Goal: Task Accomplishment & Management: Complete application form

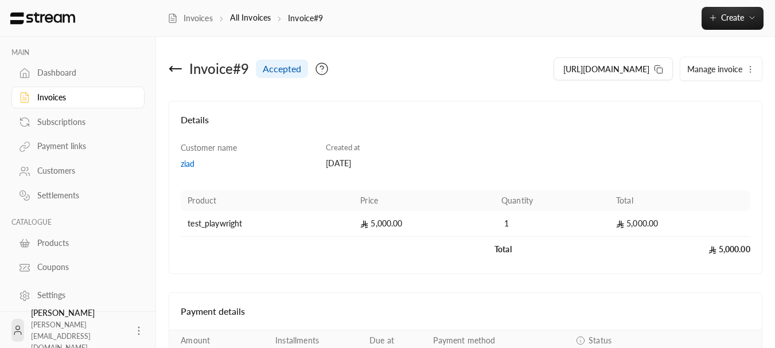
click at [186, 62] on div "Invoice # 9 accepted" at bounding box center [315, 69] width 302 height 28
click at [183, 65] on icon at bounding box center [176, 69] width 14 height 14
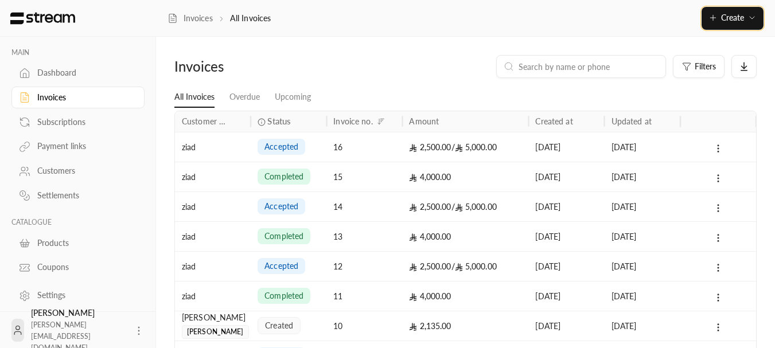
click at [742, 17] on span "Create" at bounding box center [732, 18] width 23 height 10
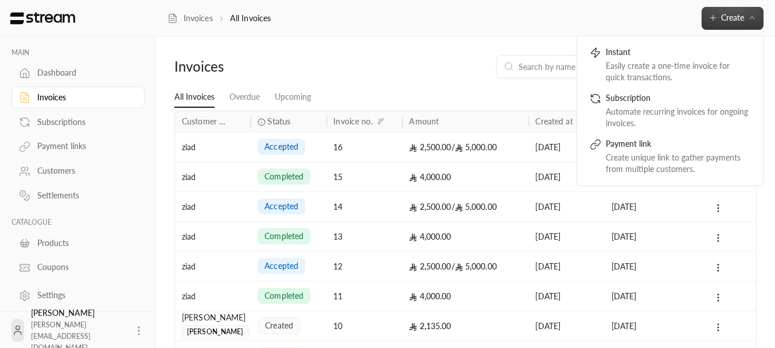
click at [358, 63] on div "Filters" at bounding box center [540, 66] width 434 height 23
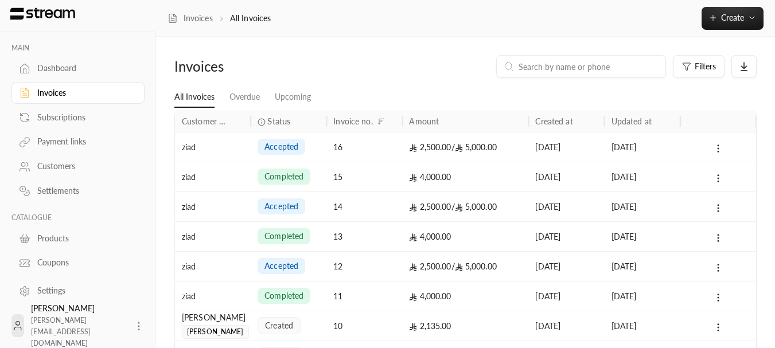
scroll to position [5, 0]
click at [54, 238] on div "Products" at bounding box center [83, 237] width 93 height 11
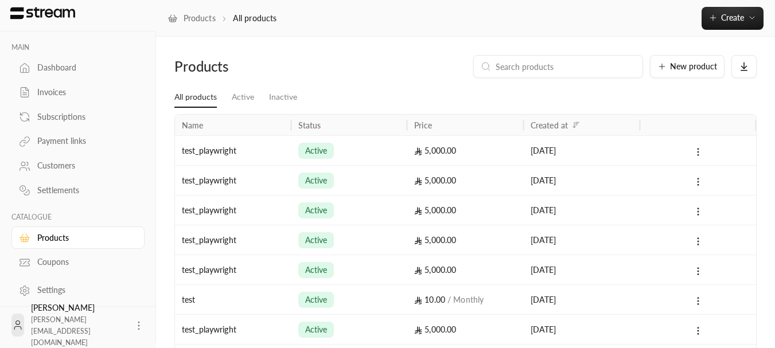
click at [230, 161] on div "test_playwright" at bounding box center [233, 150] width 103 height 29
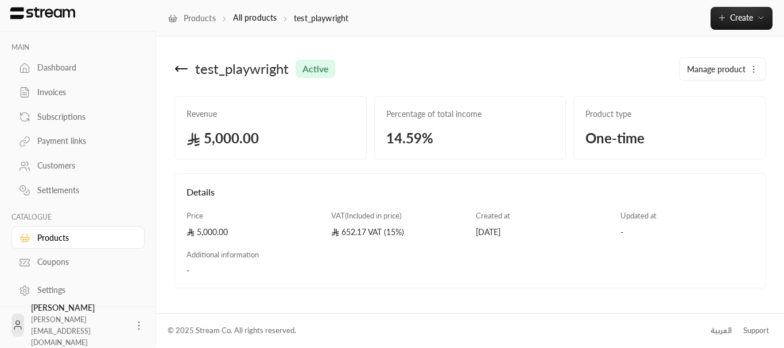
click at [420, 132] on span "14.59 %" at bounding box center [470, 138] width 168 height 18
click at [474, 131] on span "14.59 %" at bounding box center [470, 138] width 168 height 18
click at [187, 66] on icon at bounding box center [181, 69] width 14 height 14
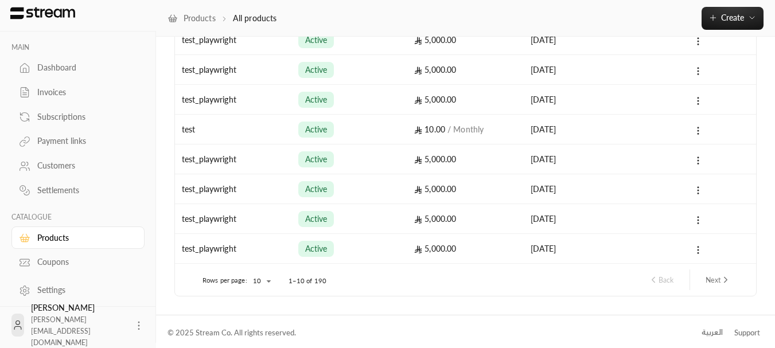
scroll to position [172, 0]
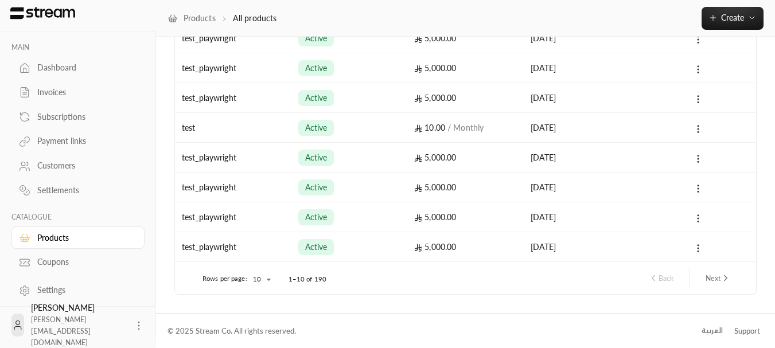
click at [345, 164] on div "active" at bounding box center [349, 157] width 103 height 29
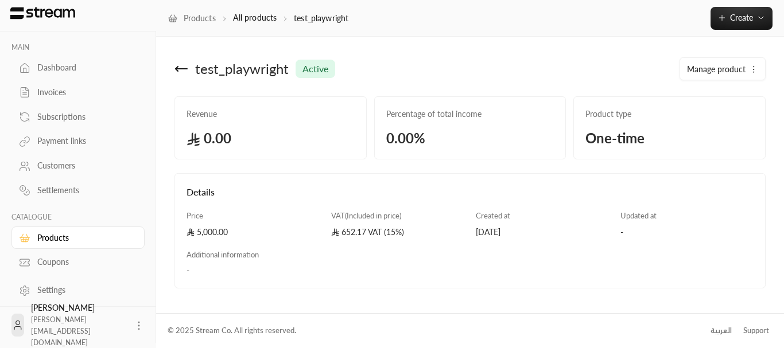
click at [183, 69] on icon at bounding box center [181, 69] width 11 height 0
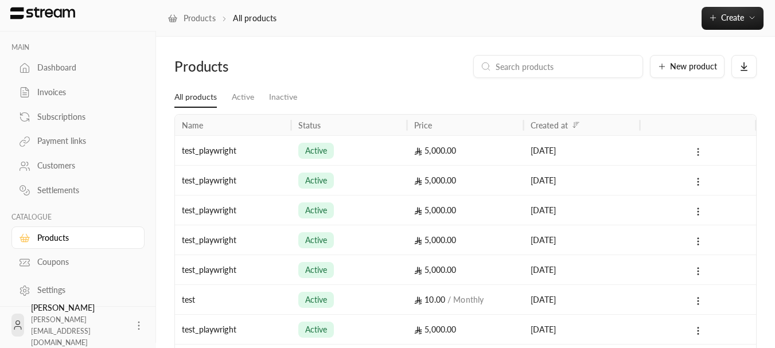
click at [702, 154] on icon at bounding box center [698, 152] width 10 height 10
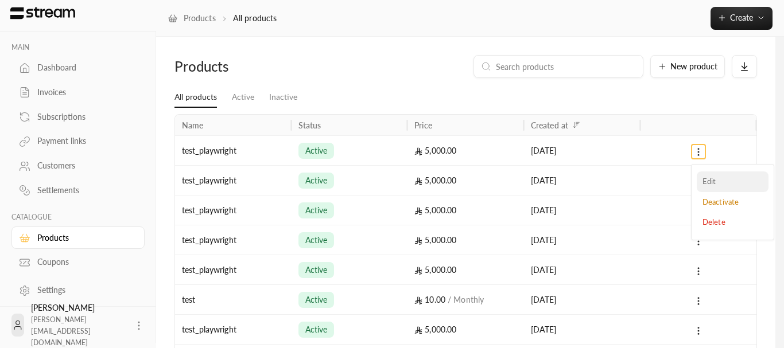
click at [736, 181] on li "Edit" at bounding box center [733, 182] width 72 height 21
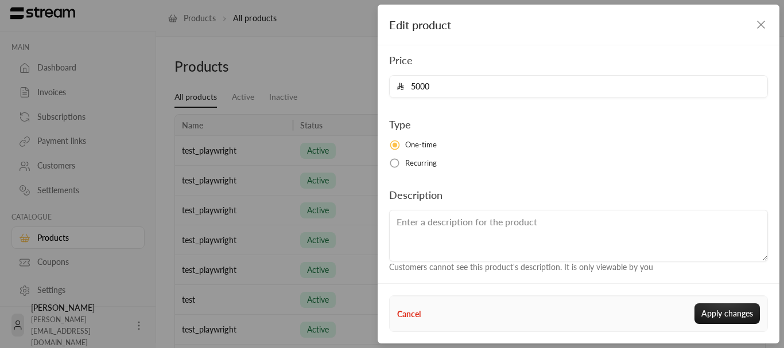
scroll to position [79, 0]
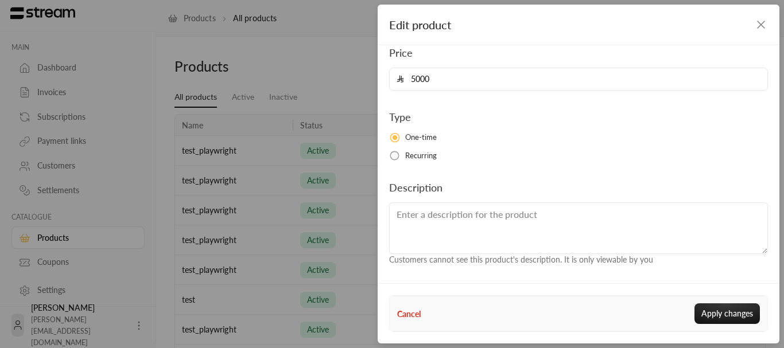
drag, startPoint x: 765, startPoint y: 26, endPoint x: 678, endPoint y: 59, distance: 93.4
click at [765, 26] on icon "button" at bounding box center [761, 25] width 14 height 14
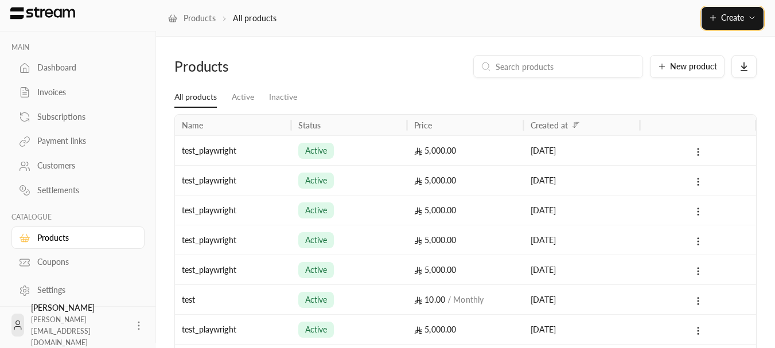
click at [725, 8] on button "Create" at bounding box center [733, 18] width 62 height 23
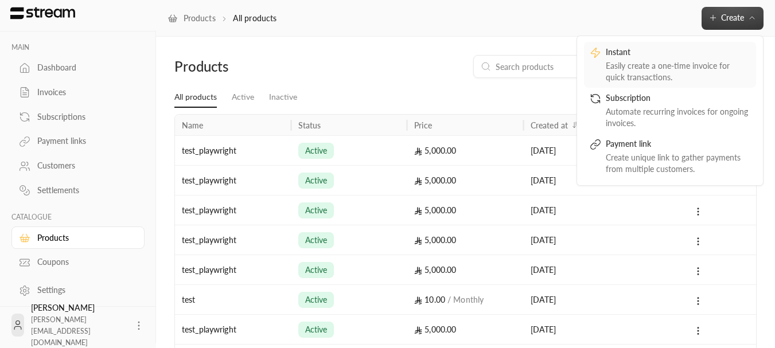
click at [659, 52] on div "Instant" at bounding box center [678, 53] width 145 height 14
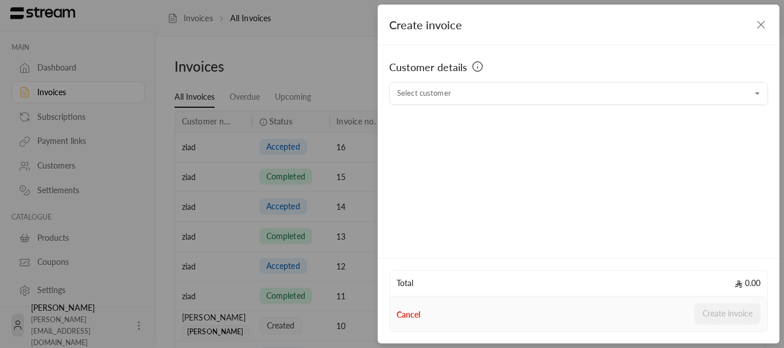
click at [476, 106] on div "Customer details Select customer Select customer" at bounding box center [579, 149] width 402 height 209
click at [464, 106] on div "Customer details Select customer Select customer" at bounding box center [579, 149] width 402 height 209
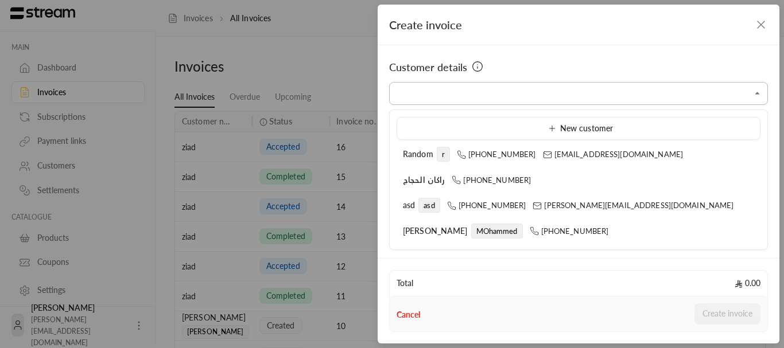
click at [459, 100] on input "Select customer" at bounding box center [578, 94] width 379 height 20
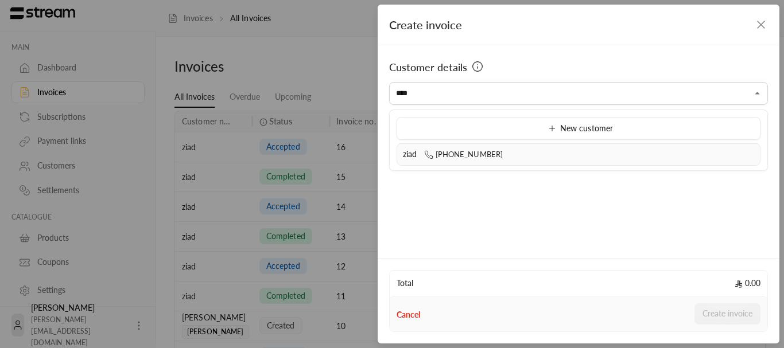
click at [419, 149] on div "ziad [PHONE_NUMBER]" at bounding box center [578, 155] width 351 height 12
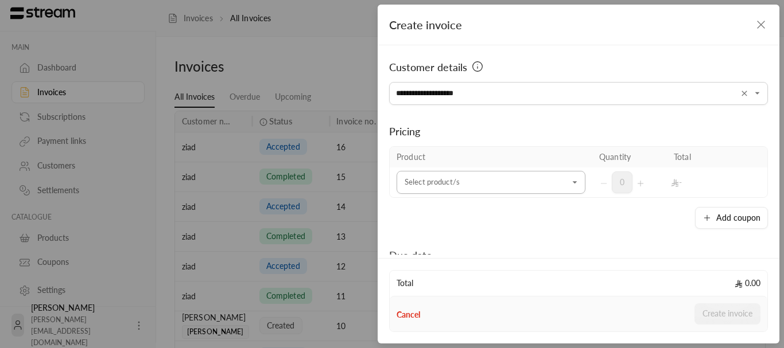
type input "**********"
click at [460, 189] on input "Select customer" at bounding box center [491, 183] width 189 height 20
type input "*"
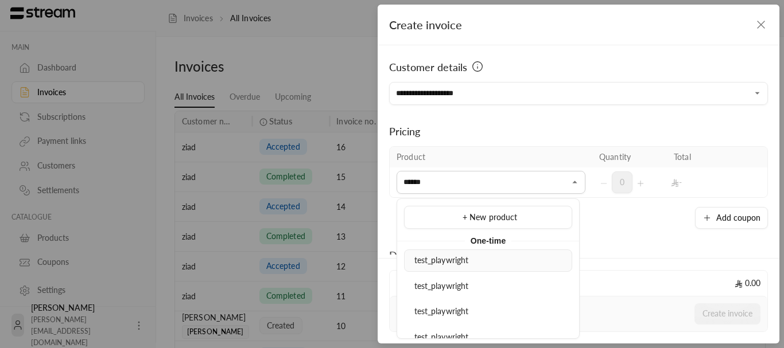
click at [435, 262] on span "test_playwright" at bounding box center [441, 260] width 55 height 10
type input "******"
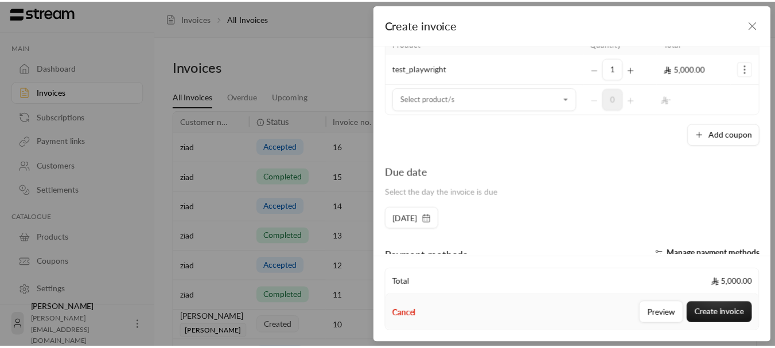
scroll to position [115, 0]
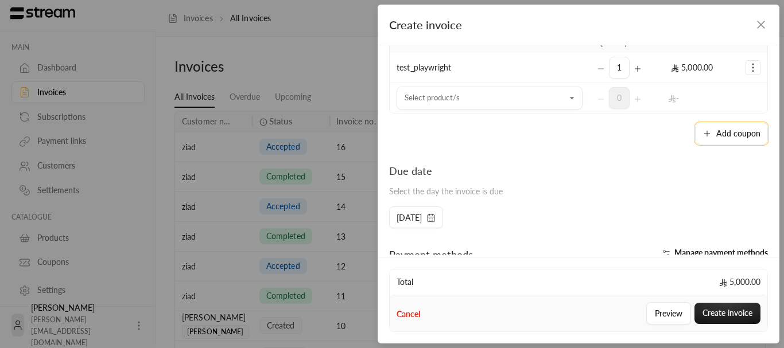
click at [730, 130] on button "Add coupon" at bounding box center [731, 134] width 73 height 22
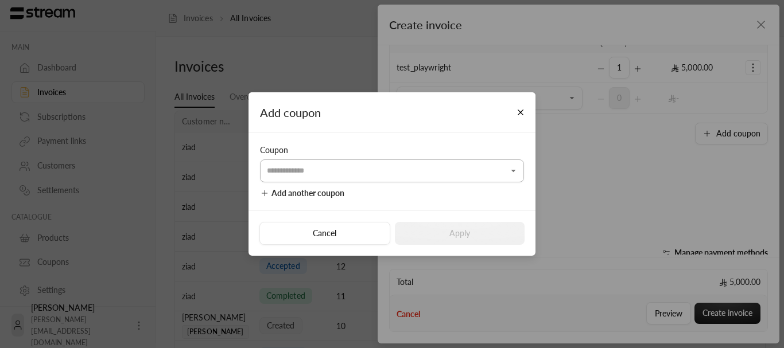
click at [388, 169] on input "Select customer" at bounding box center [392, 171] width 264 height 20
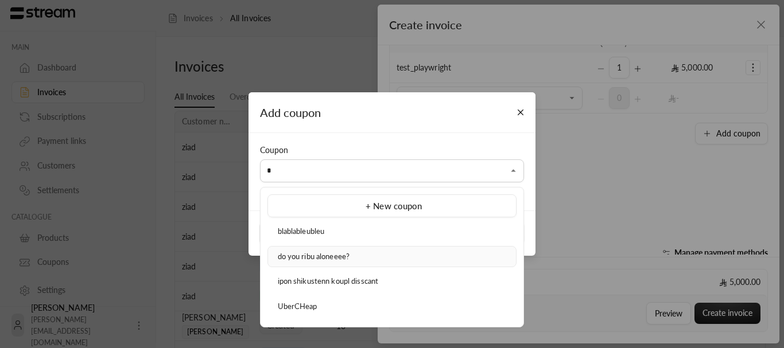
click at [329, 255] on span "do you ribu aloneeee?" at bounding box center [314, 256] width 72 height 9
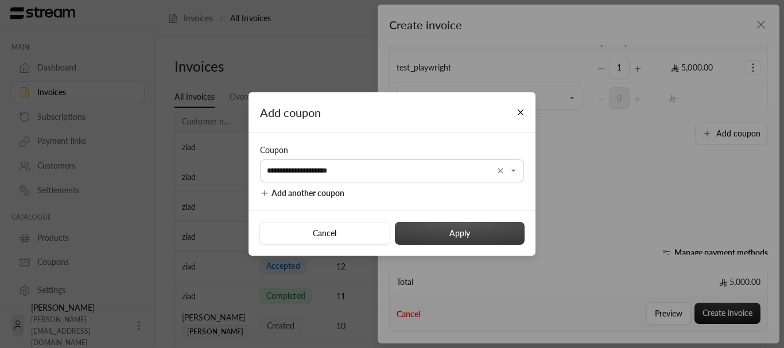
type input "**********"
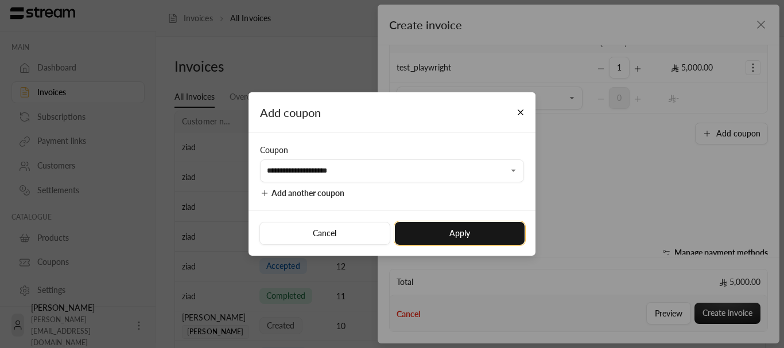
click at [452, 236] on button "Apply" at bounding box center [460, 233] width 130 height 23
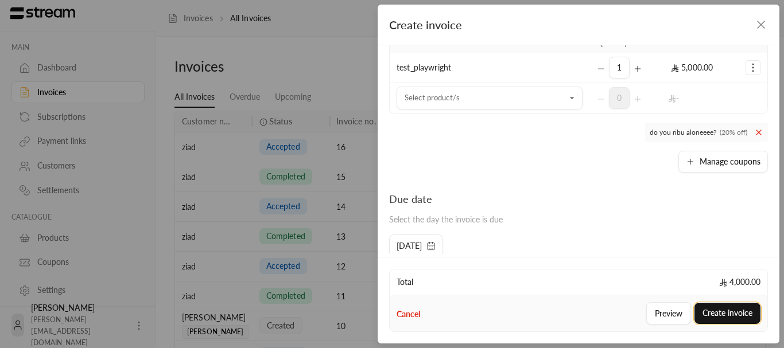
click at [718, 306] on button "Create invoice" at bounding box center [728, 313] width 66 height 21
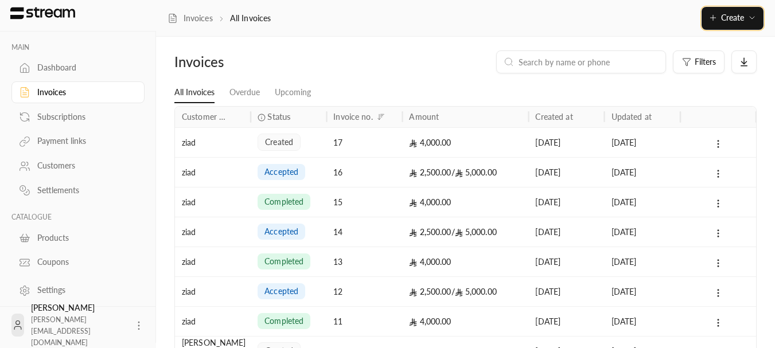
scroll to position [0, 0]
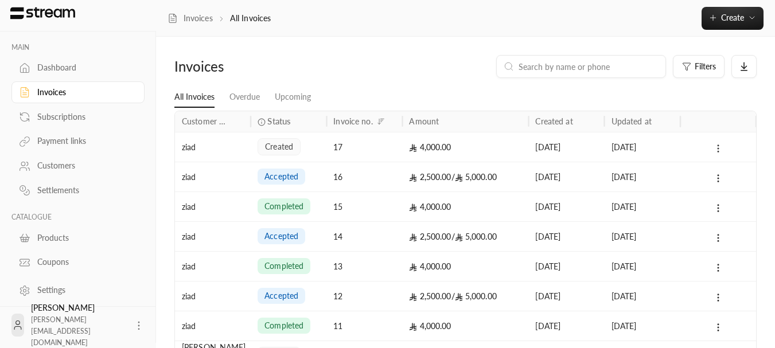
click at [715, 145] on icon at bounding box center [718, 148] width 10 height 10
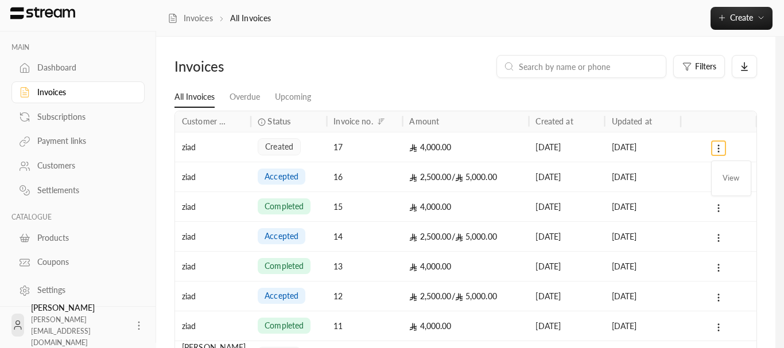
click at [218, 142] on div at bounding box center [392, 174] width 784 height 348
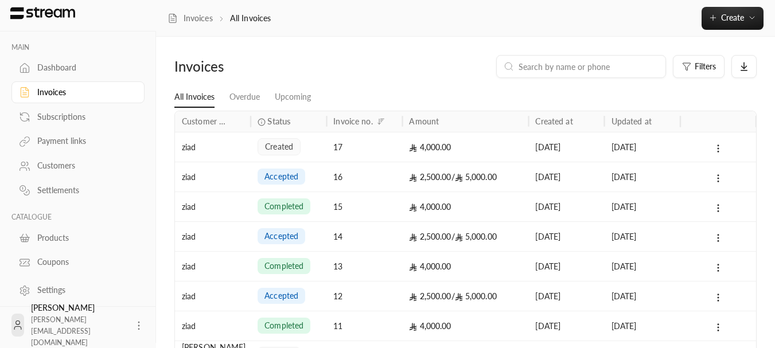
click at [726, 143] on div at bounding box center [719, 147] width 62 height 29
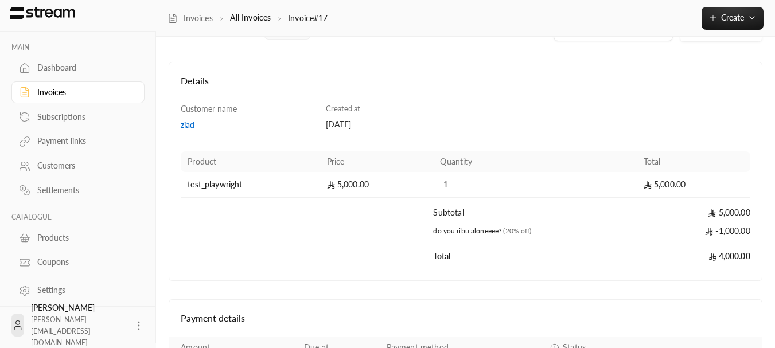
scroll to position [57, 0]
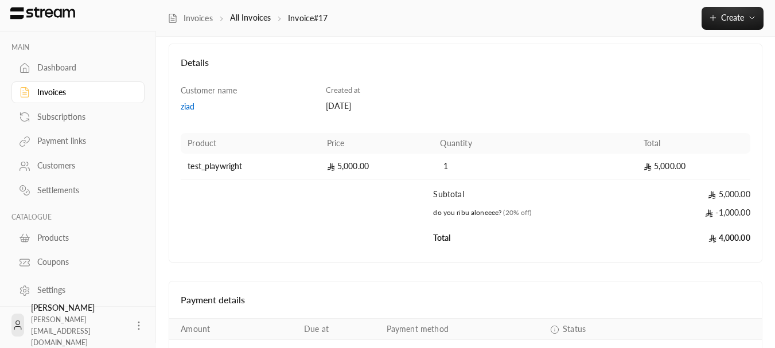
click at [521, 313] on div "Payment details" at bounding box center [465, 300] width 593 height 37
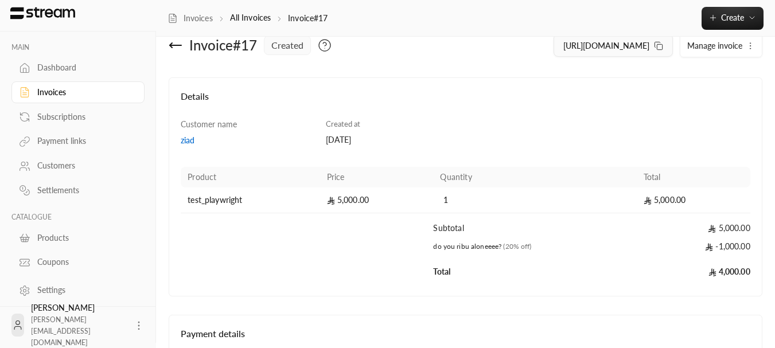
scroll to position [0, 0]
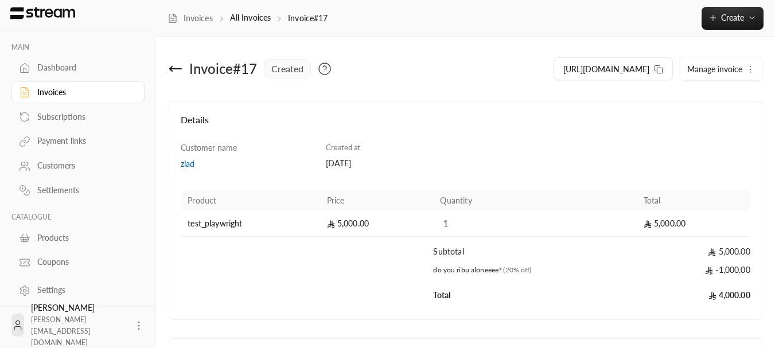
click at [176, 64] on icon at bounding box center [176, 69] width 14 height 14
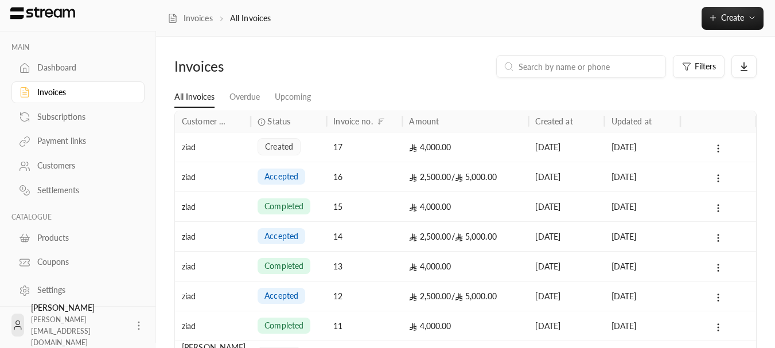
click at [314, 147] on div "created" at bounding box center [289, 147] width 62 height 29
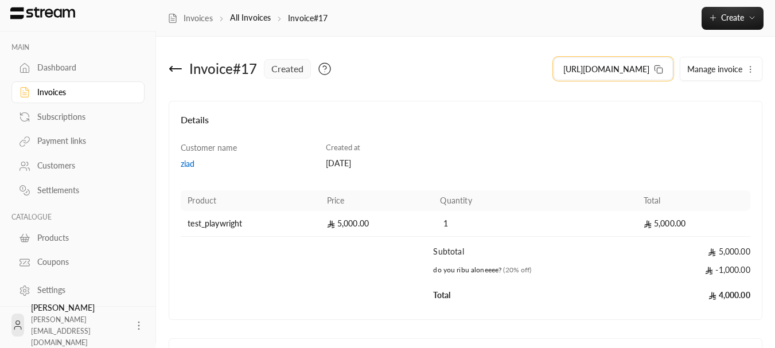
click at [654, 68] on icon at bounding box center [658, 69] width 9 height 9
